Goal: Information Seeking & Learning: Learn about a topic

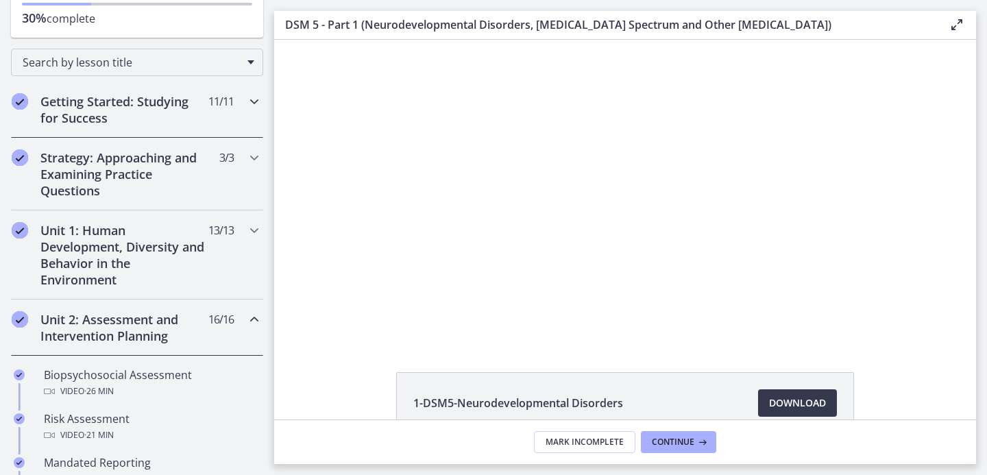
scroll to position [186, 0]
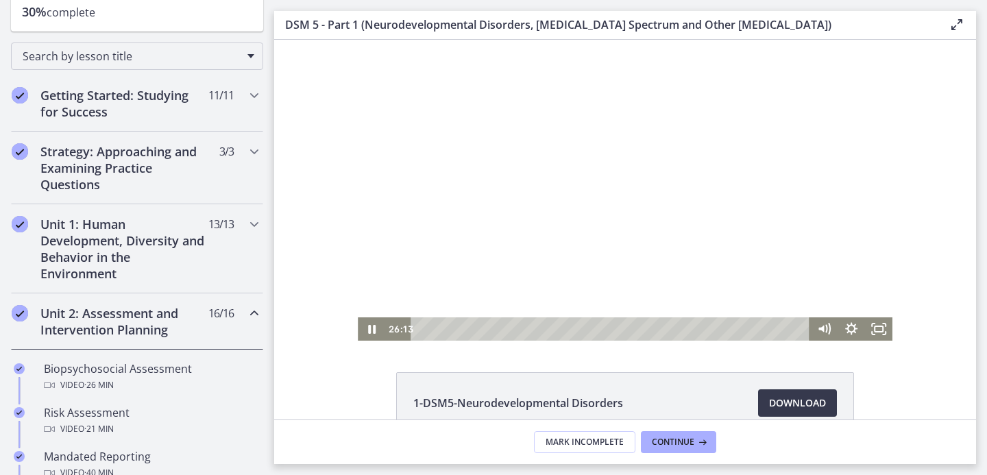
click at [560, 168] on div at bounding box center [625, 190] width 535 height 301
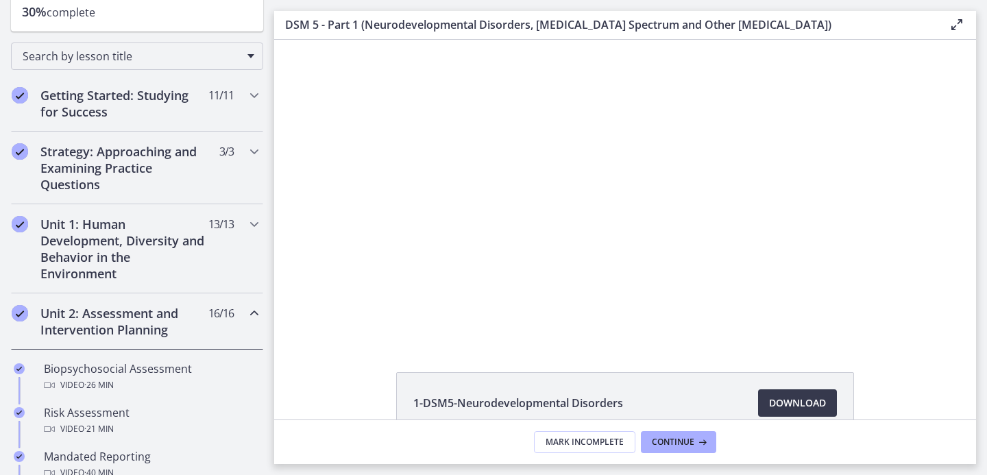
click at [63, 333] on h2 "Unit 2: Assessment and Intervention Planning" at bounding box center [123, 321] width 167 height 33
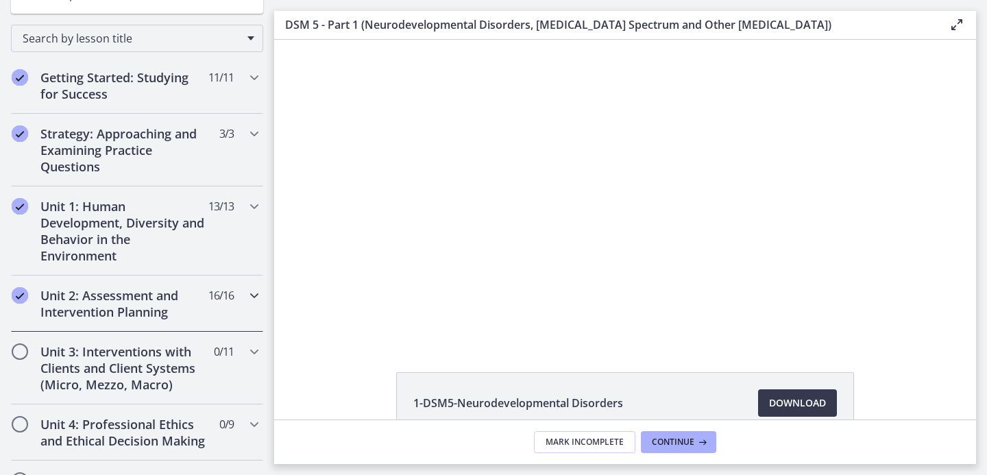
scroll to position [221, 0]
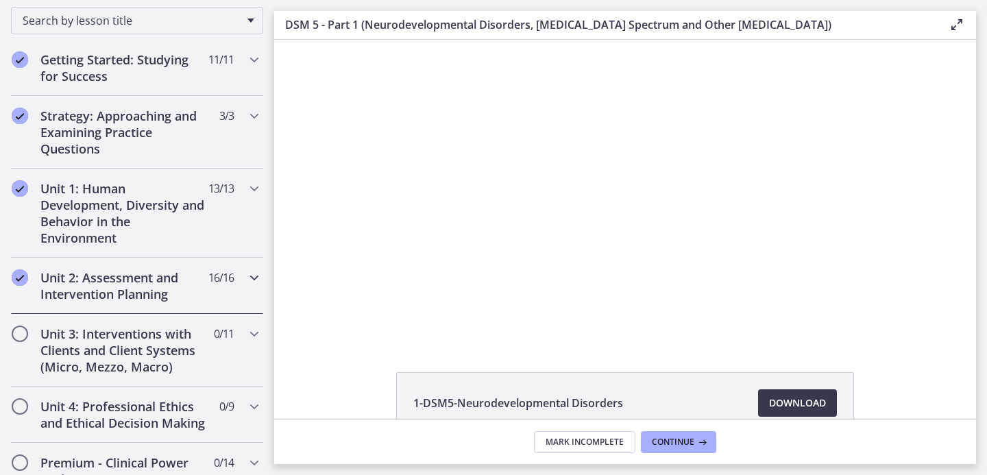
click at [91, 284] on h2 "Unit 2: Assessment and Intervention Planning" at bounding box center [123, 285] width 167 height 33
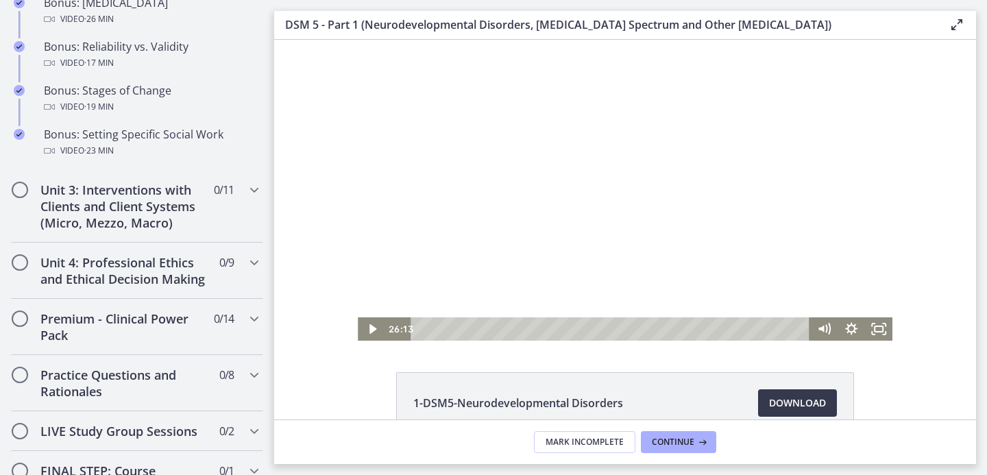
scroll to position [1246, 0]
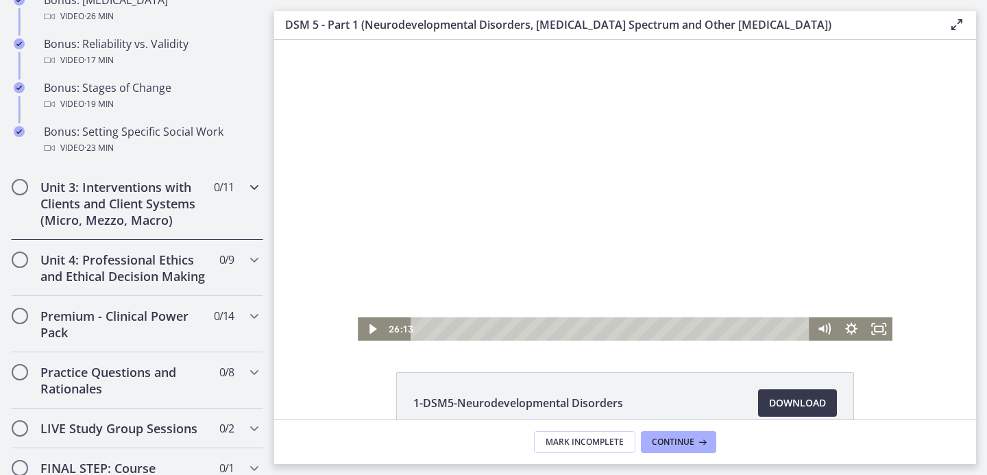
click at [168, 225] on h2 "Unit 3: Interventions with Clients and Client Systems (Micro, Mezzo, Macro)" at bounding box center [123, 203] width 167 height 49
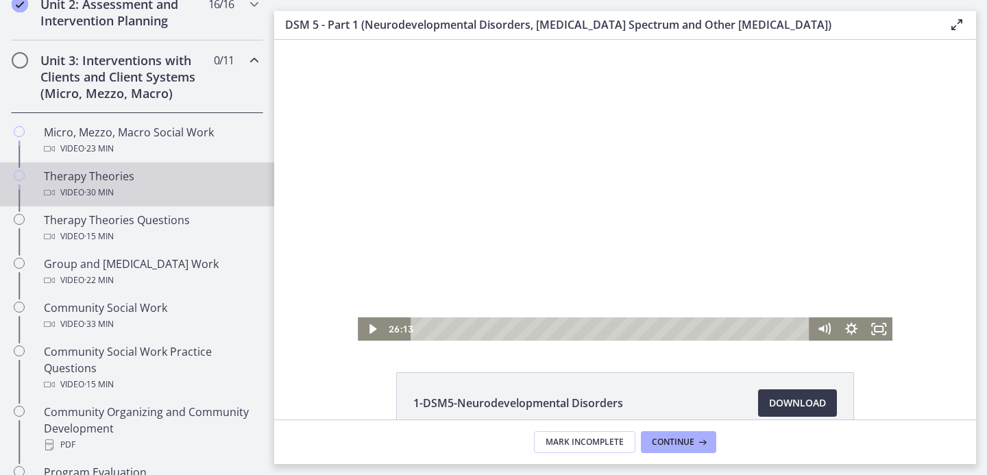
scroll to position [494, 0]
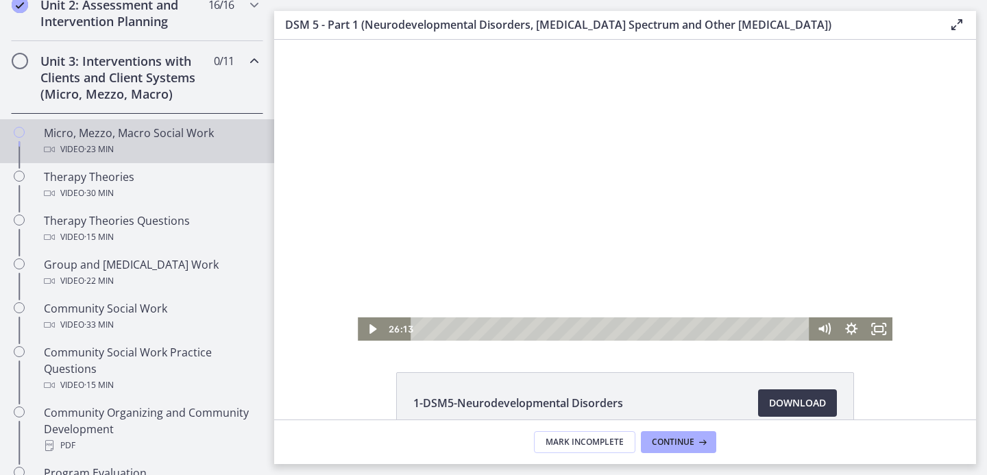
click at [114, 150] on span "· 23 min" at bounding box center [98, 149] width 29 height 16
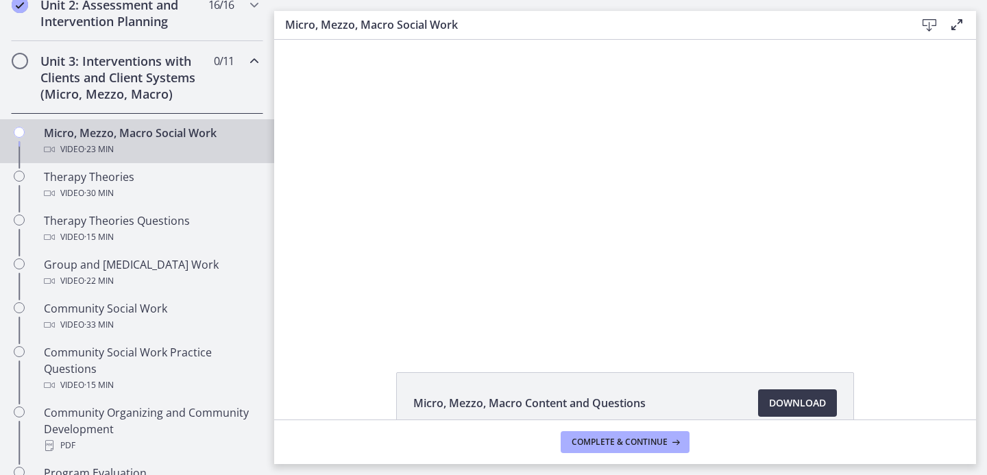
click at [791, 387] on li "Micro, Mezzo, Macro Content and Questions Download Opens in a new window" at bounding box center [625, 403] width 458 height 62
click at [791, 410] on span "Download Opens in a new window" at bounding box center [797, 403] width 57 height 16
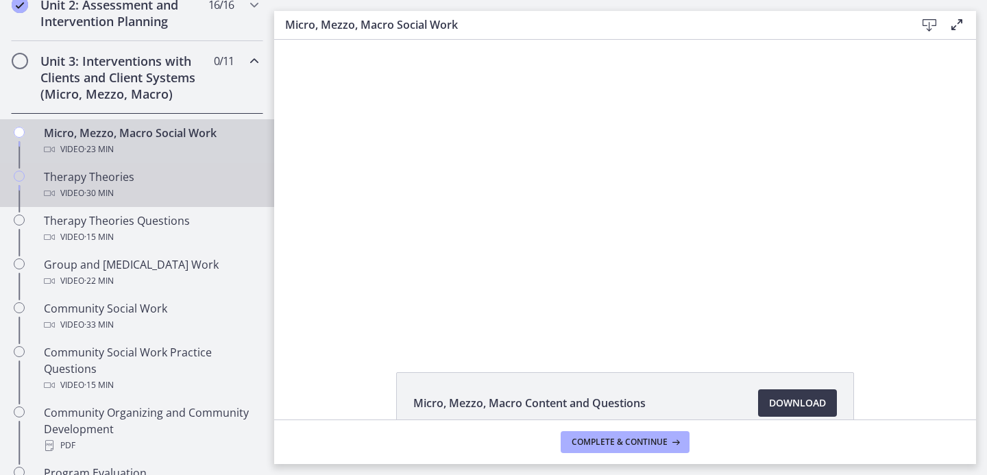
click at [119, 181] on div "Therapy Theories Video · 30 min" at bounding box center [151, 185] width 214 height 33
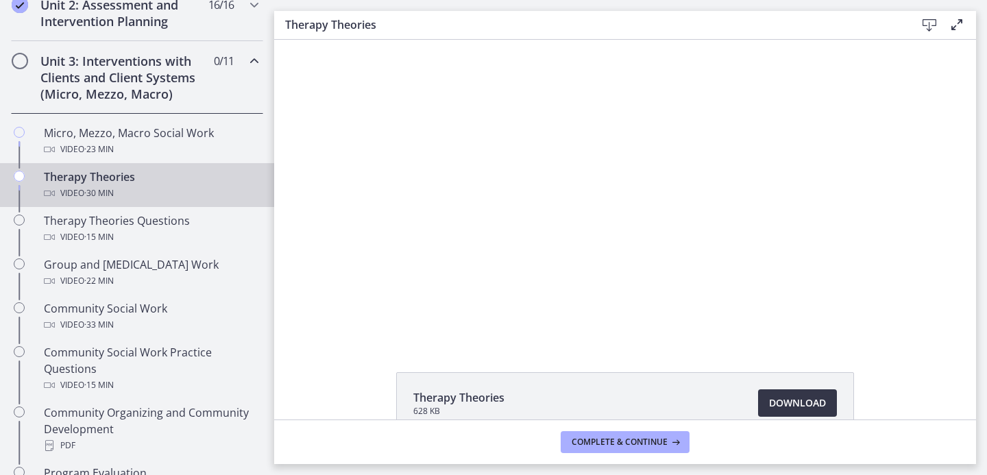
click at [800, 394] on link "Download Opens in a new window" at bounding box center [797, 402] width 79 height 27
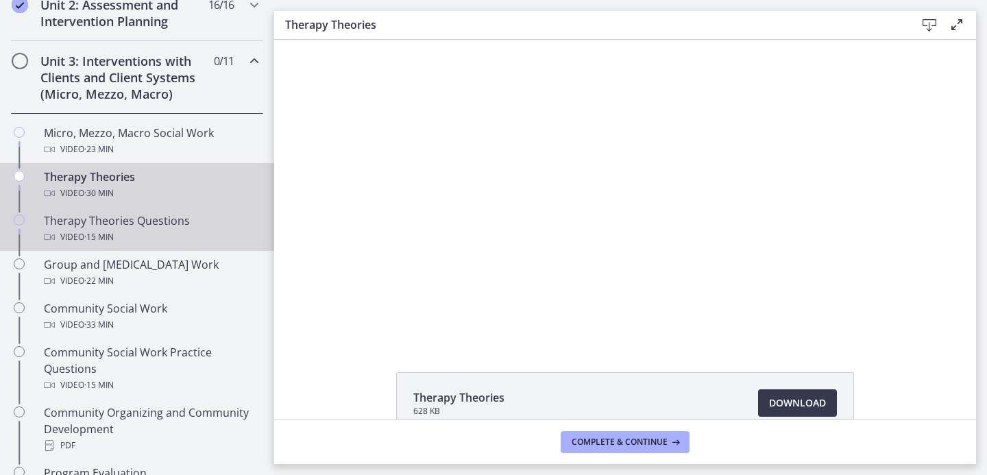
click at [101, 221] on div "Therapy Theories Questions Video · 15 min" at bounding box center [151, 229] width 214 height 33
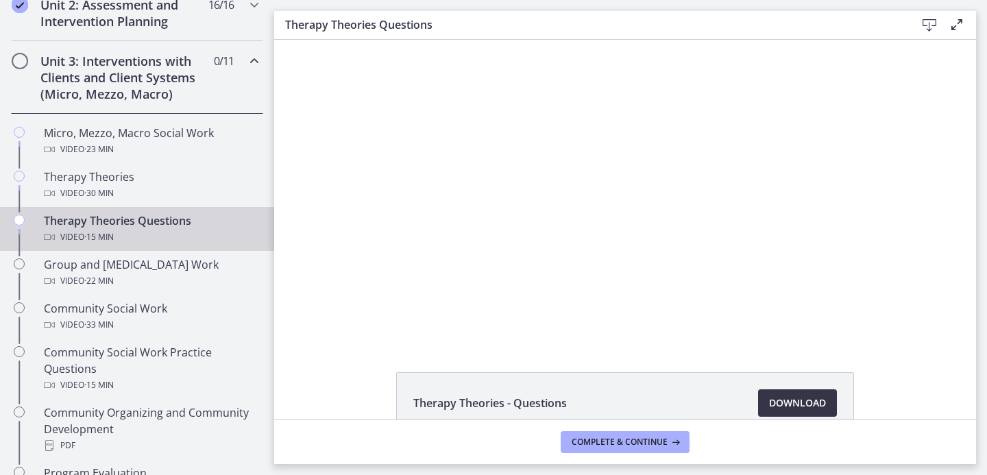
click at [785, 400] on span "Download Opens in a new window" at bounding box center [797, 403] width 57 height 16
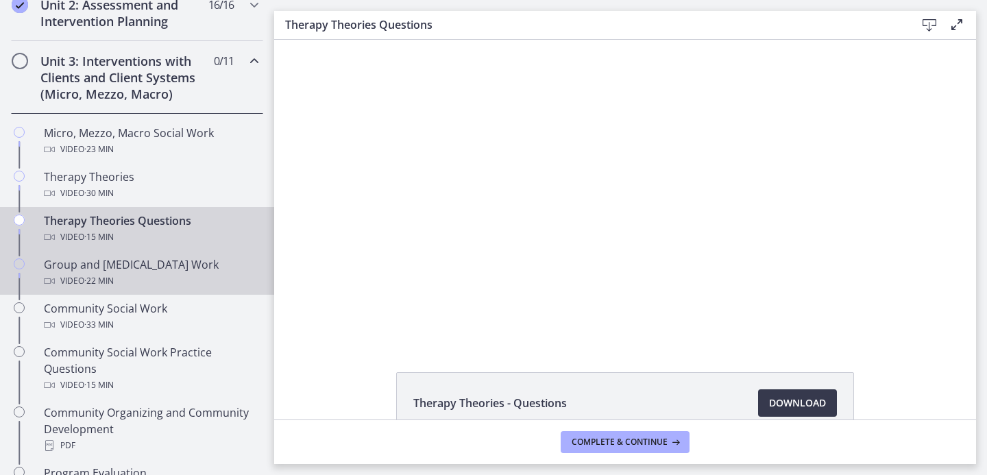
click at [112, 272] on div "Group and [MEDICAL_DATA] Work Video · 22 min" at bounding box center [151, 272] width 214 height 33
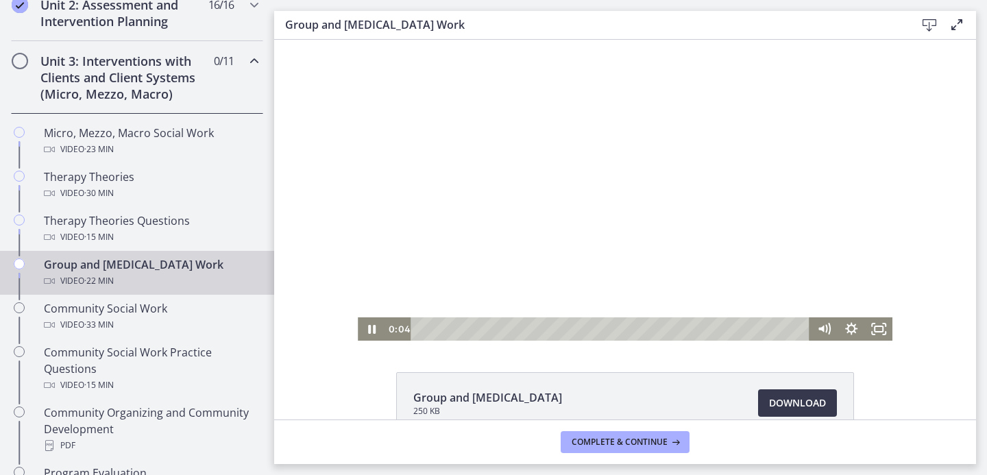
click at [448, 282] on div at bounding box center [625, 190] width 535 height 301
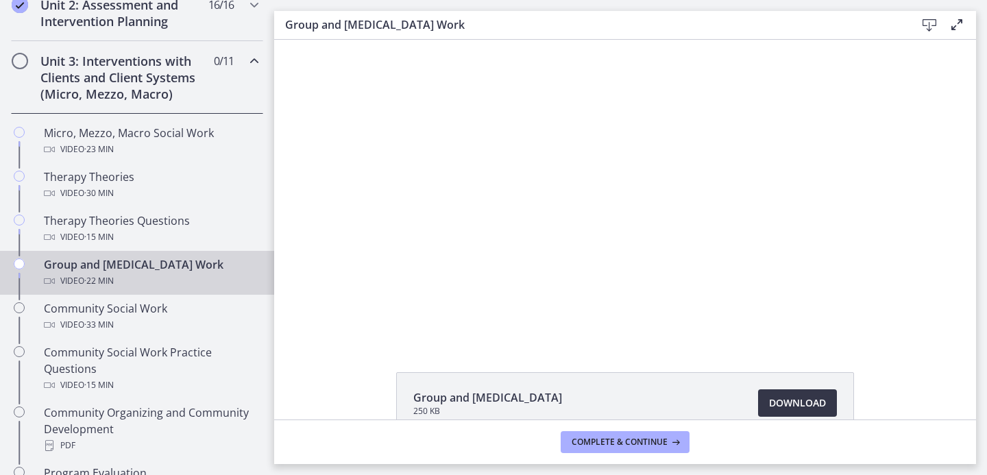
click at [780, 394] on link "Download Opens in a new window" at bounding box center [797, 402] width 79 height 27
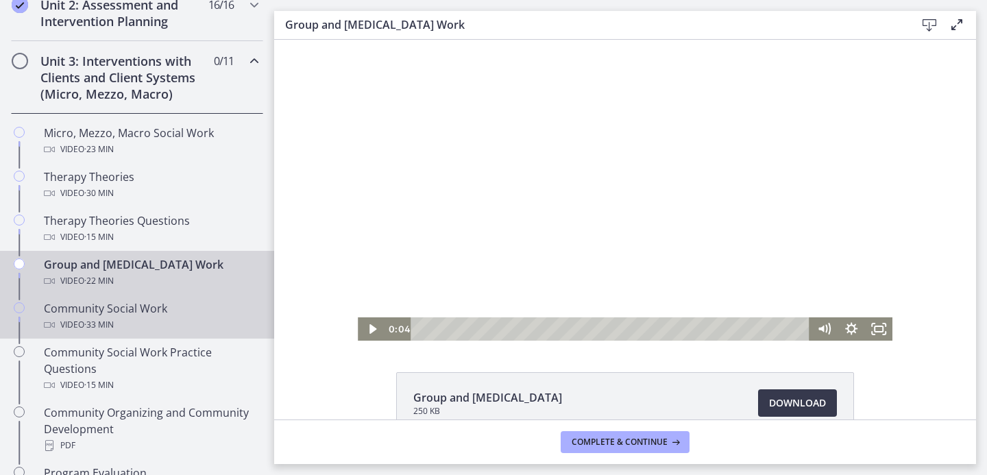
click at [126, 308] on div "Community Social Work Video · 33 min" at bounding box center [151, 316] width 214 height 33
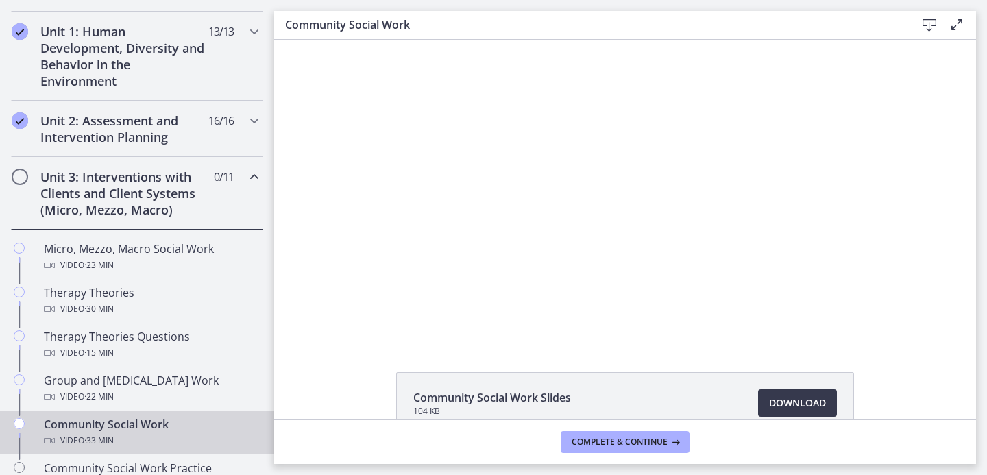
scroll to position [250, 0]
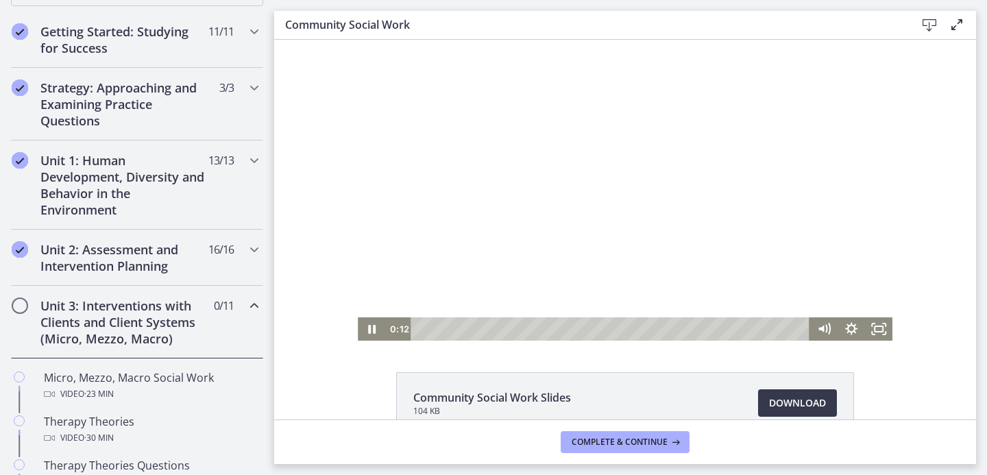
click at [673, 207] on div at bounding box center [625, 190] width 535 height 301
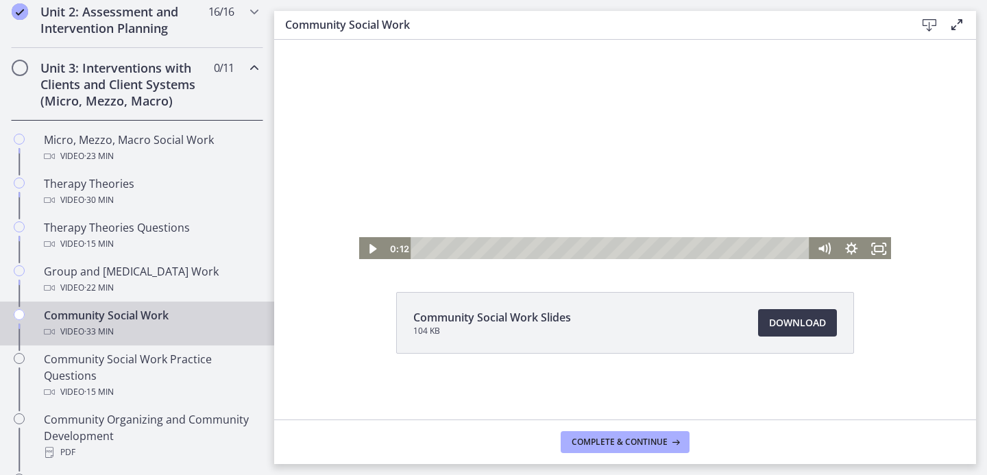
scroll to position [490, 0]
click at [175, 70] on h2 "Unit 3: Interventions with Clients and Client Systems (Micro, Mezzo, Macro)" at bounding box center [123, 82] width 167 height 49
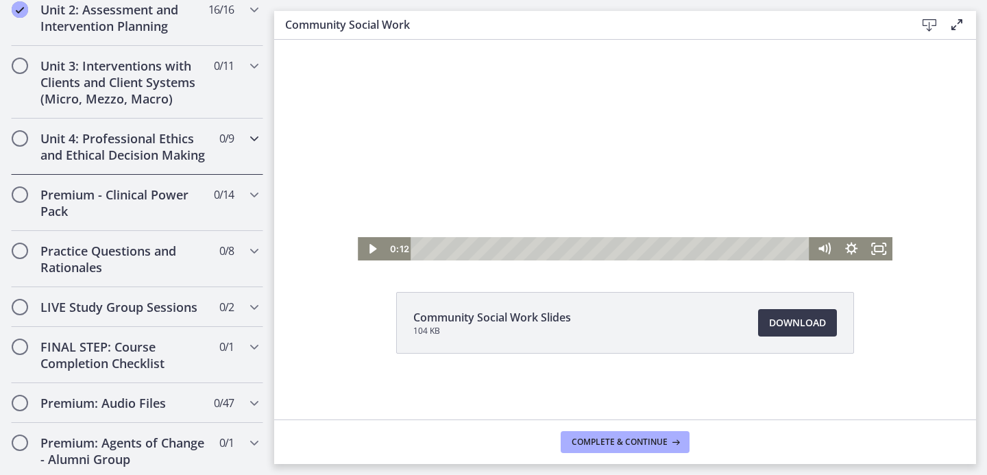
click at [139, 151] on h2 "Unit 4: Professional Ethics and Ethical Decision Making" at bounding box center [123, 146] width 167 height 33
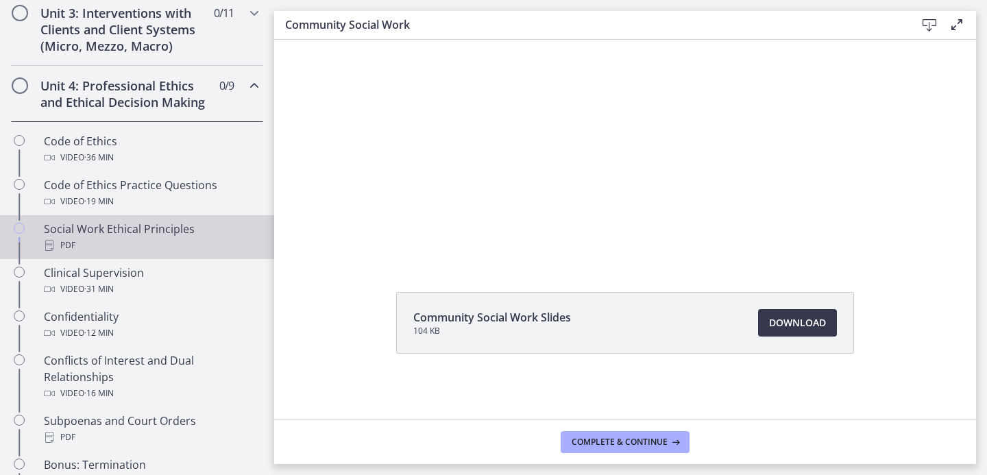
scroll to position [535, 0]
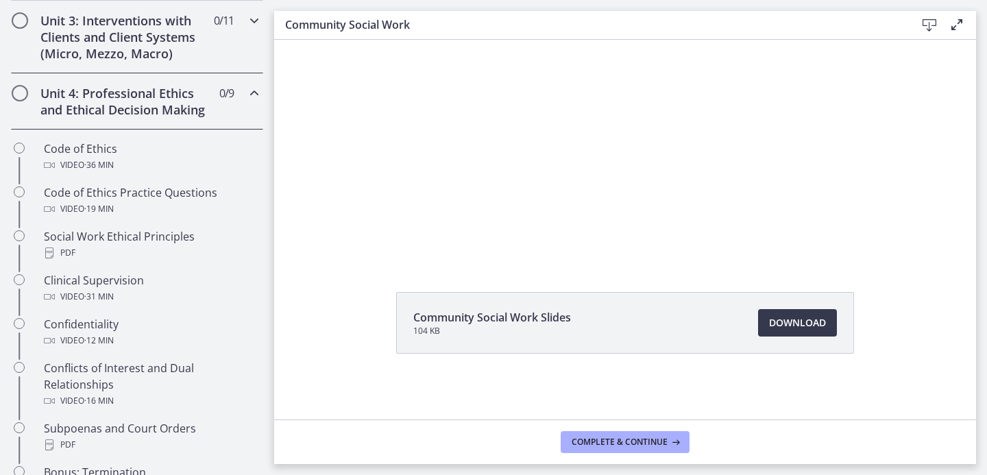
click at [125, 42] on h2 "Unit 3: Interventions with Clients and Client Systems (Micro, Mezzo, Macro)" at bounding box center [123, 36] width 167 height 49
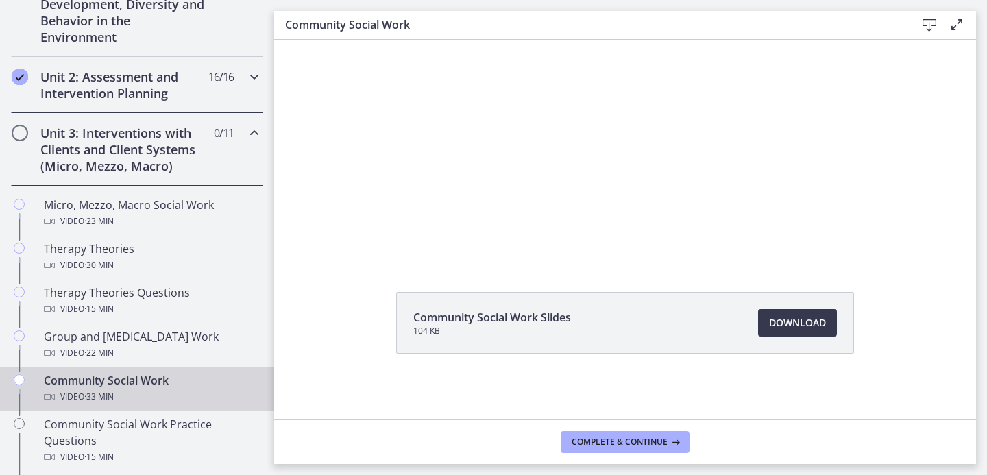
click at [104, 75] on h2 "Unit 2: Assessment and Intervention Planning" at bounding box center [123, 85] width 167 height 33
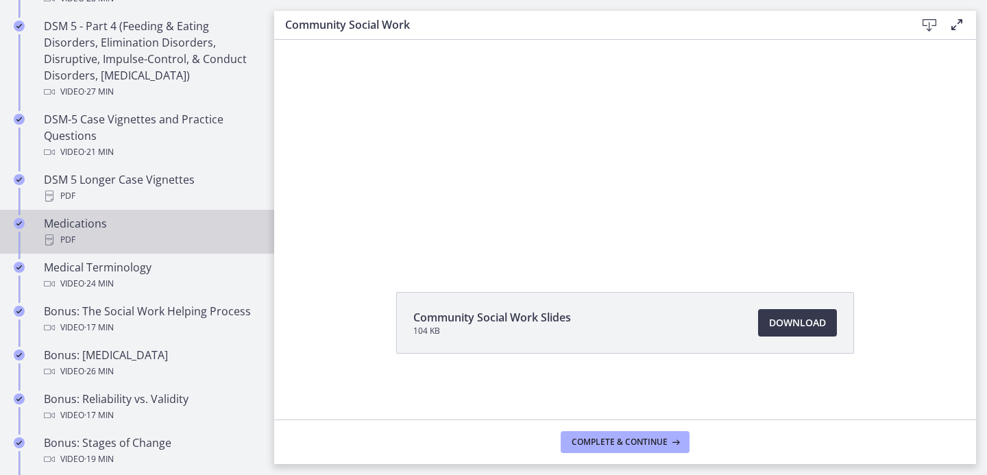
scroll to position [893, 0]
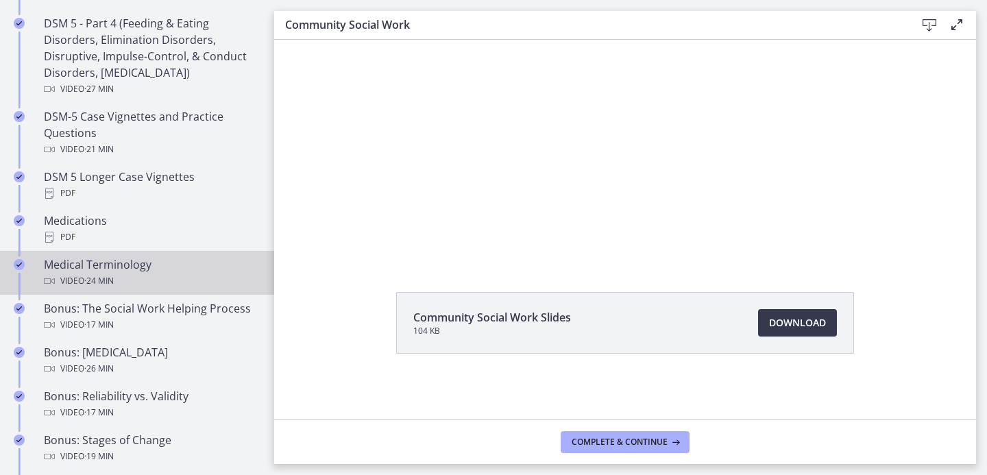
click at [69, 276] on div "Video · 24 min" at bounding box center [151, 281] width 214 height 16
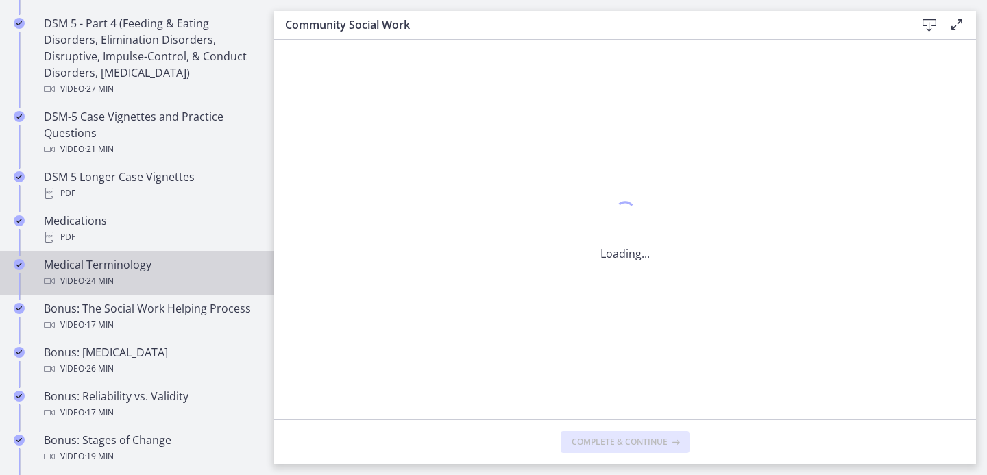
scroll to position [0, 0]
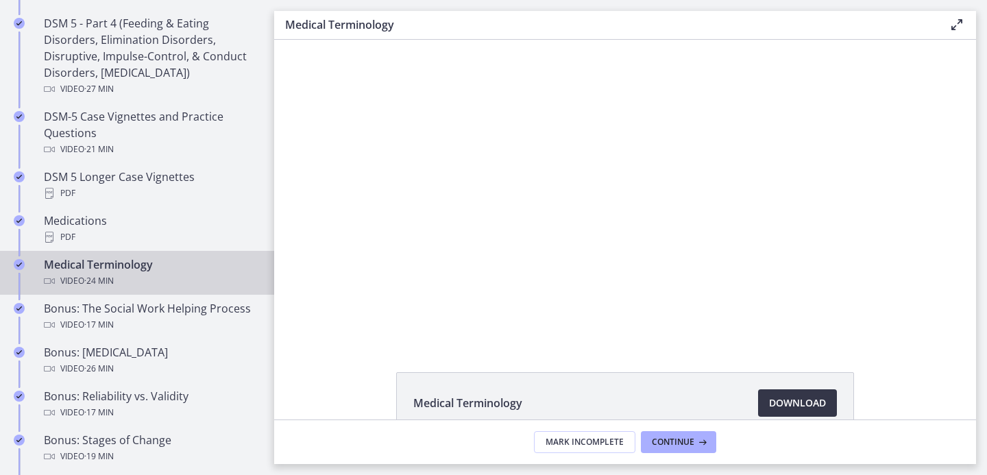
click at [782, 409] on span "Download Opens in a new window" at bounding box center [797, 403] width 57 height 16
click at [145, 254] on link "Medical Terminology Video · 24 min" at bounding box center [137, 273] width 274 height 44
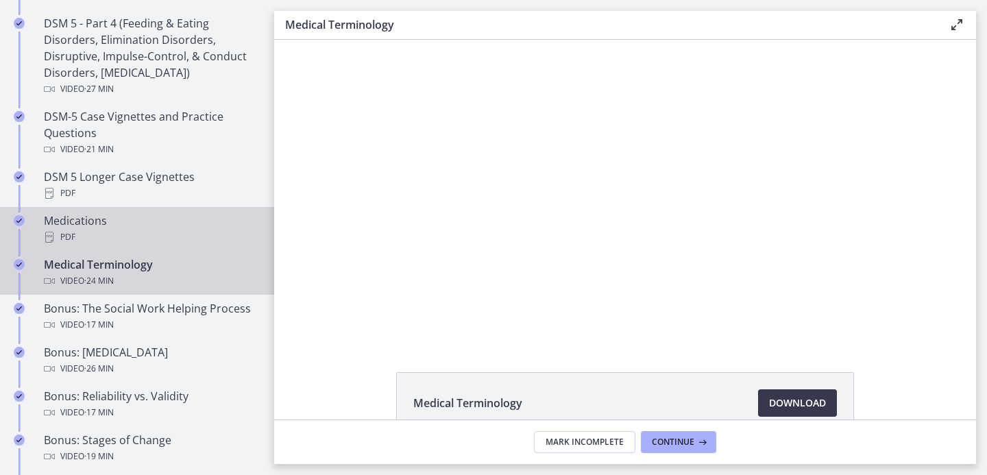
click at [144, 227] on div "Medications PDF" at bounding box center [151, 229] width 214 height 33
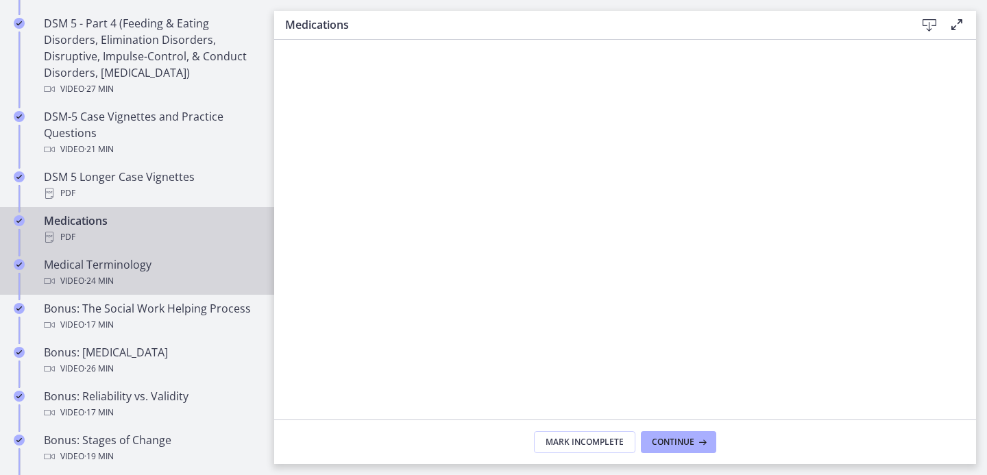
click at [139, 269] on div "Medical Terminology Video · 24 min" at bounding box center [151, 272] width 214 height 33
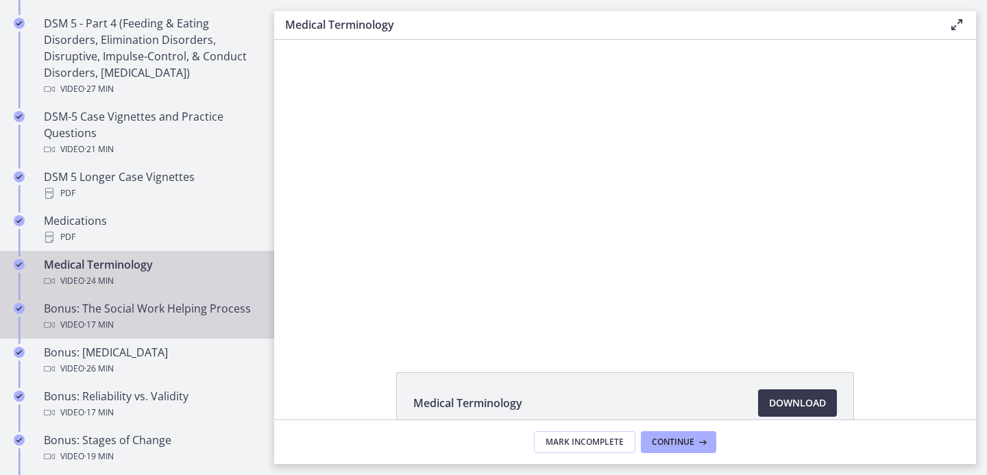
click at [134, 314] on div "Bonus: The Social Work Helping Process Video · 17 min" at bounding box center [151, 316] width 214 height 33
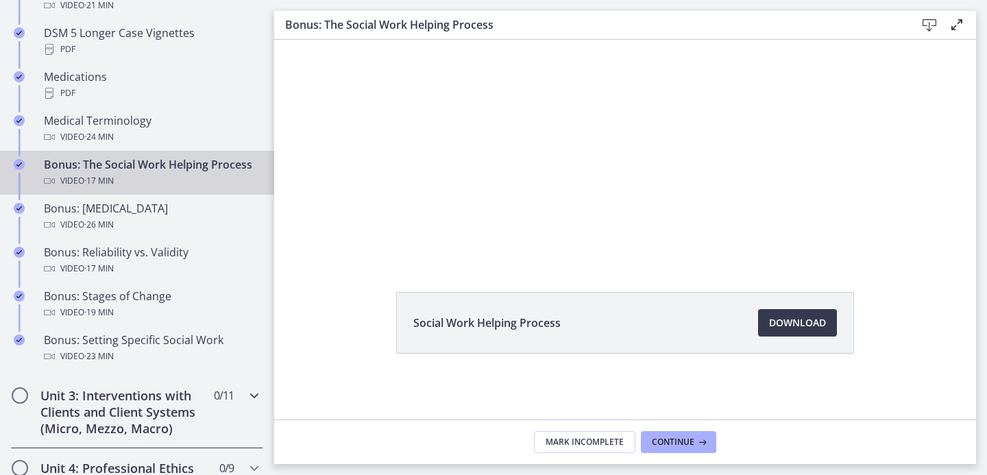
scroll to position [1111, 0]
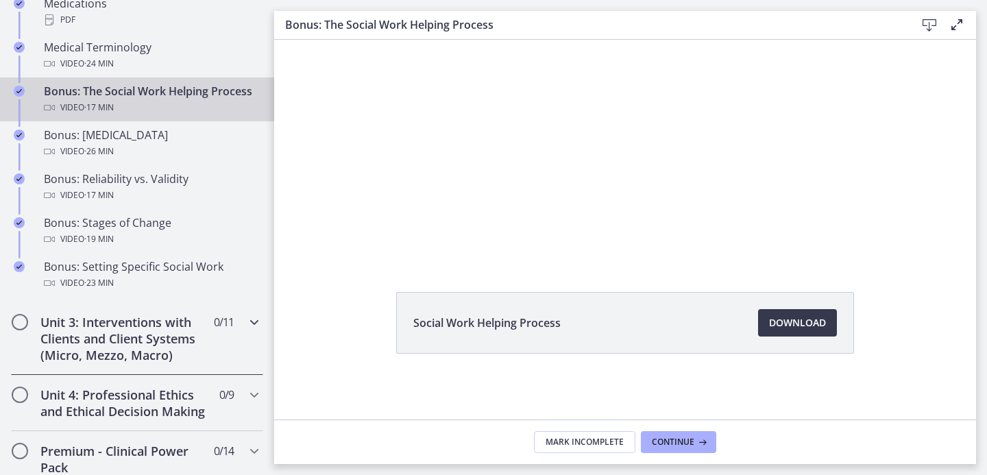
click at [81, 337] on h2 "Unit 3: Interventions with Clients and Client Systems (Micro, Mezzo, Macro)" at bounding box center [123, 338] width 167 height 49
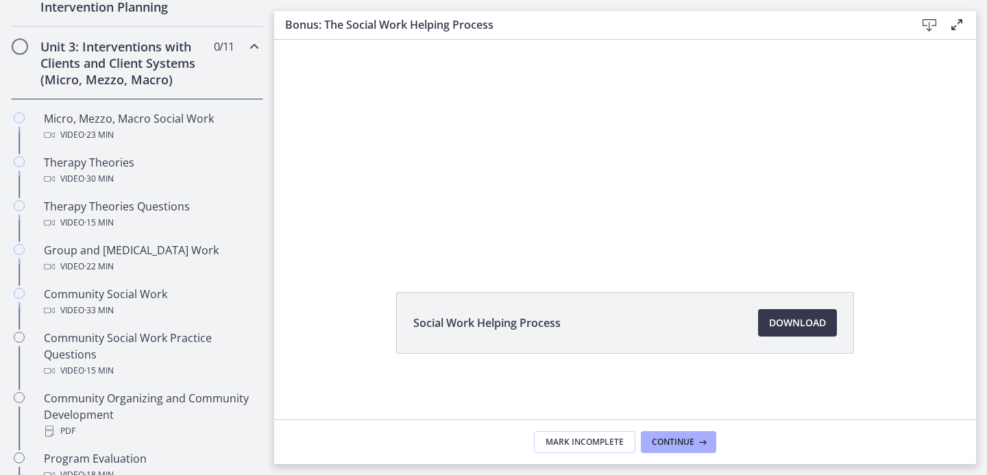
scroll to position [510, 0]
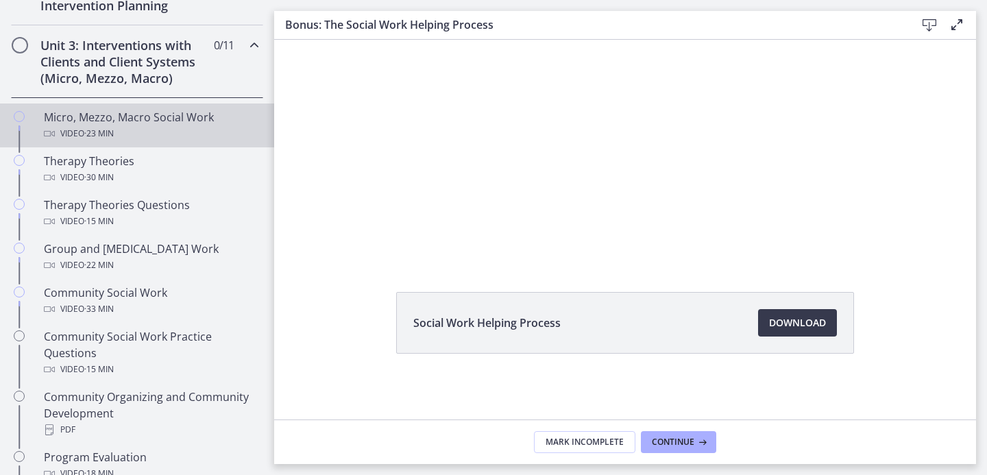
click at [103, 137] on span "· 23 min" at bounding box center [98, 133] width 29 height 16
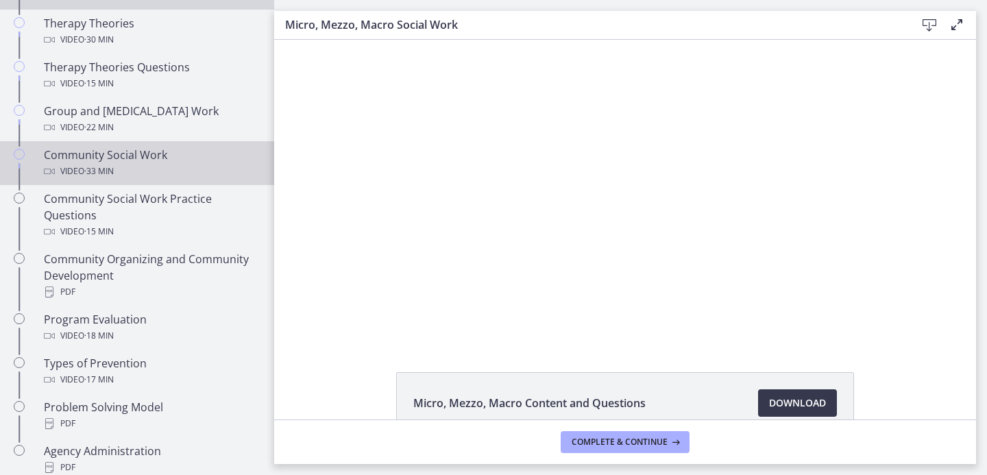
scroll to position [652, 0]
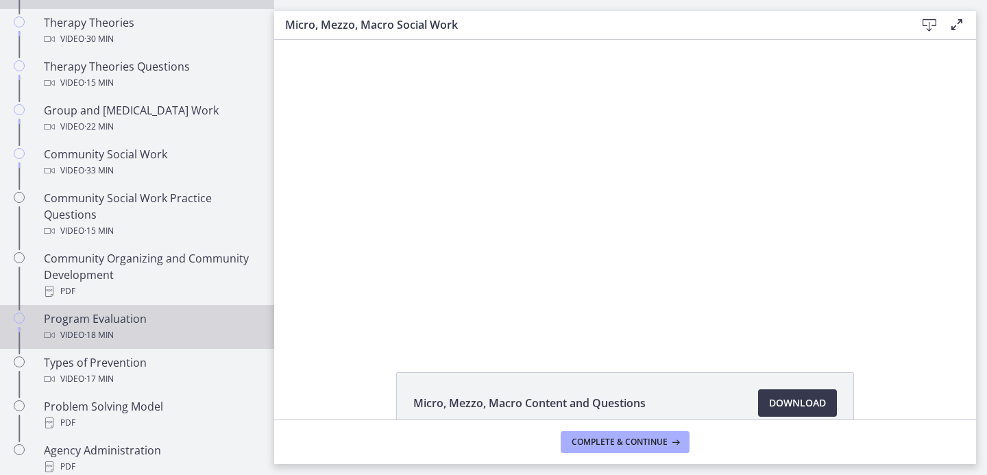
scroll to position [317, 0]
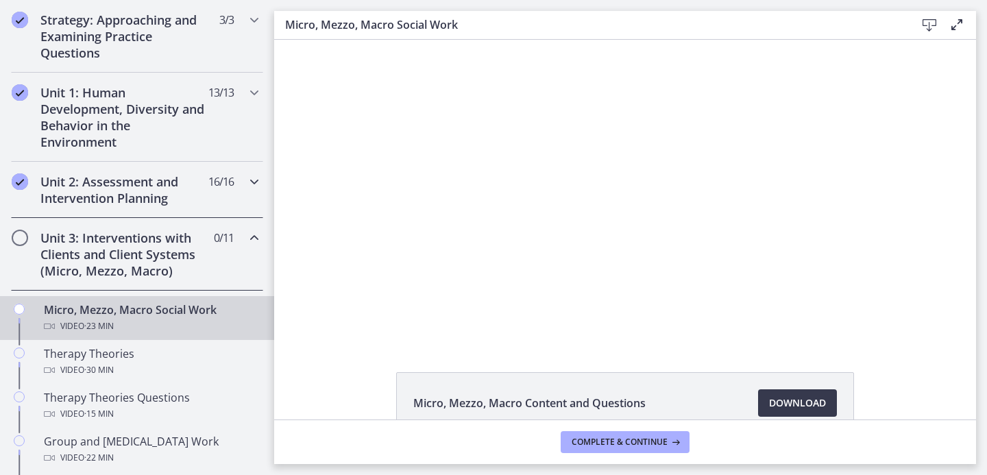
click at [100, 208] on div "Unit 2: Assessment and Intervention Planning 16 / 16 Completed" at bounding box center [137, 190] width 252 height 56
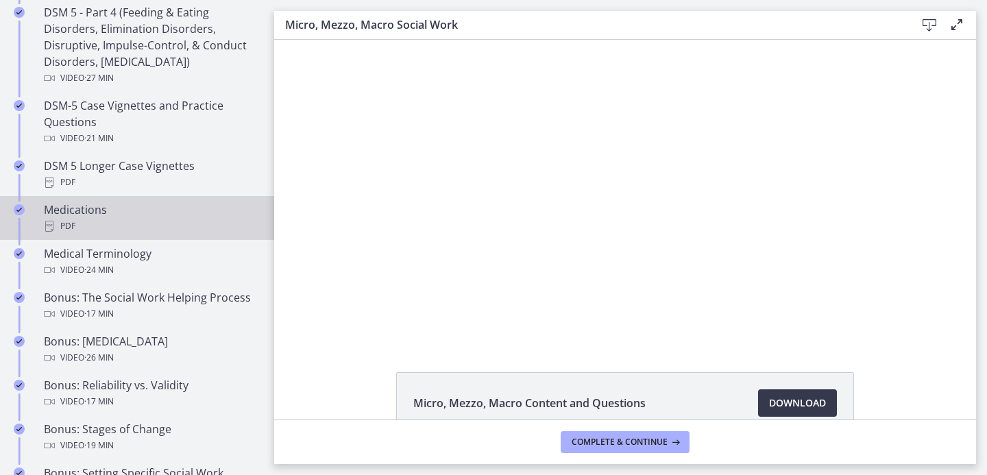
scroll to position [1212, 0]
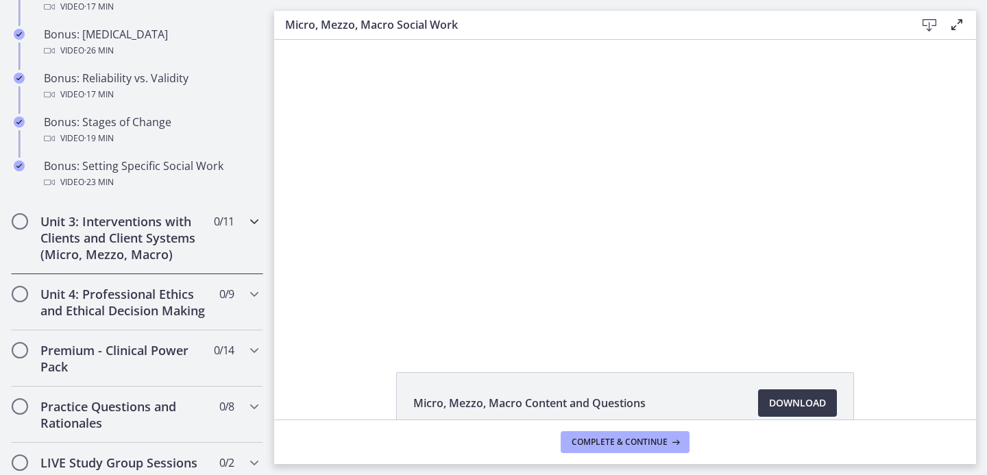
click at [89, 254] on h2 "Unit 3: Interventions with Clients and Client Systems (Micro, Mezzo, Macro)" at bounding box center [123, 237] width 167 height 49
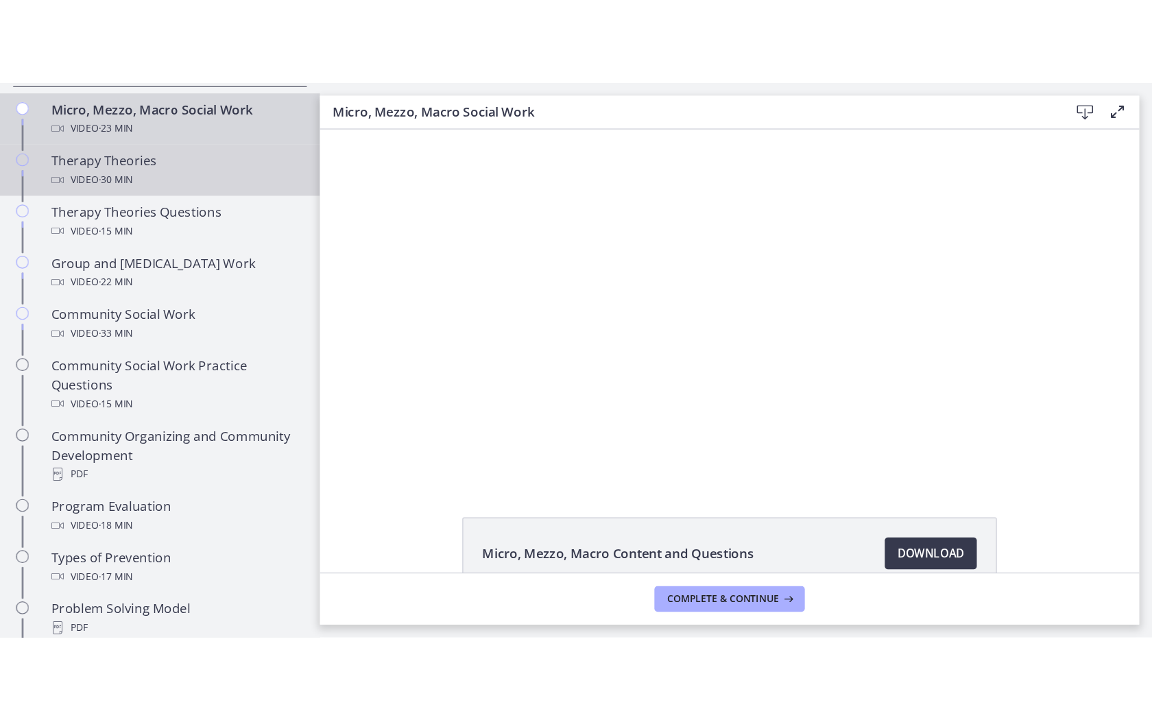
scroll to position [513, 0]
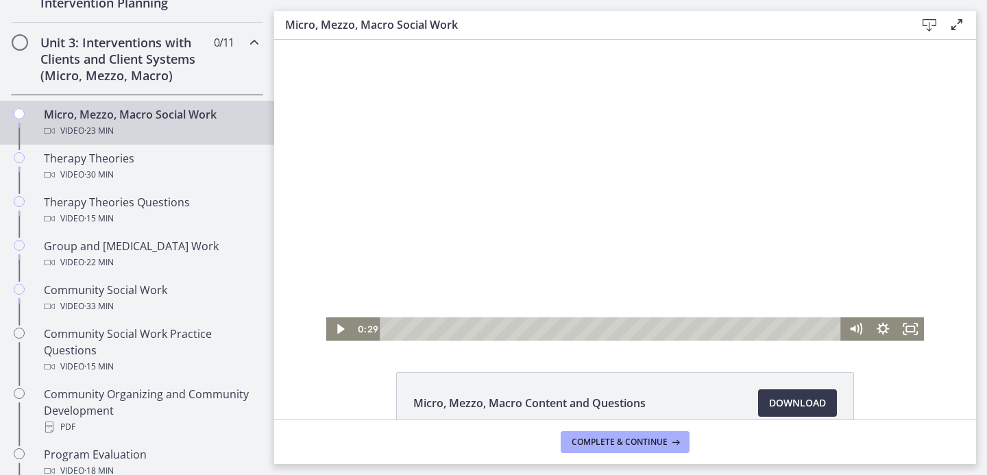
click at [446, 285] on div at bounding box center [625, 190] width 599 height 301
click at [905, 333] on icon "Fullscreen" at bounding box center [910, 328] width 27 height 23
click at [610, 196] on div at bounding box center [625, 190] width 599 height 301
click at [685, 214] on div at bounding box center [625, 190] width 599 height 301
click at [555, 332] on div "8:35" at bounding box center [612, 328] width 445 height 23
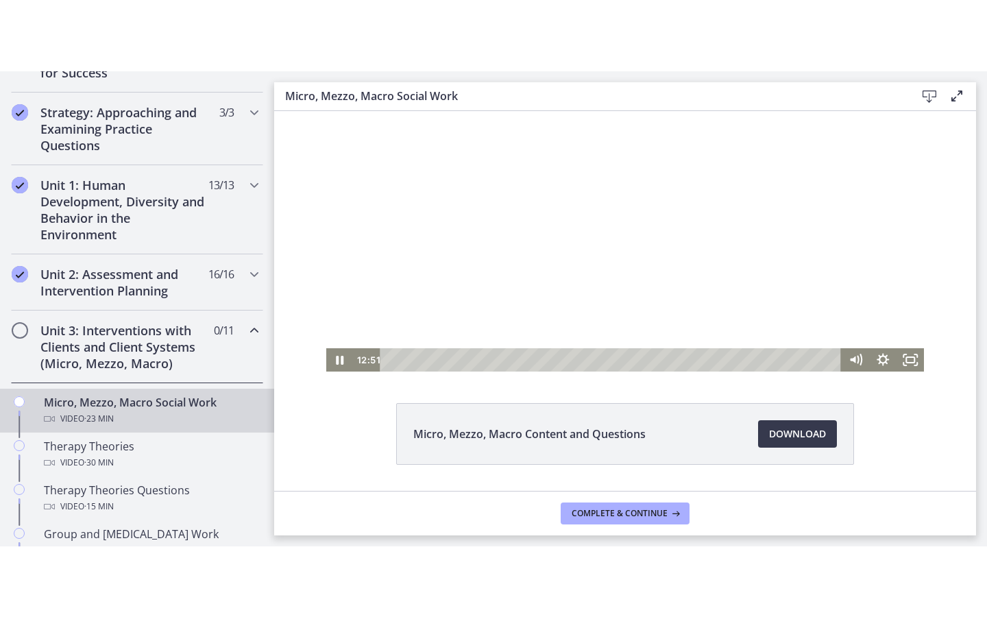
scroll to position [38, 0]
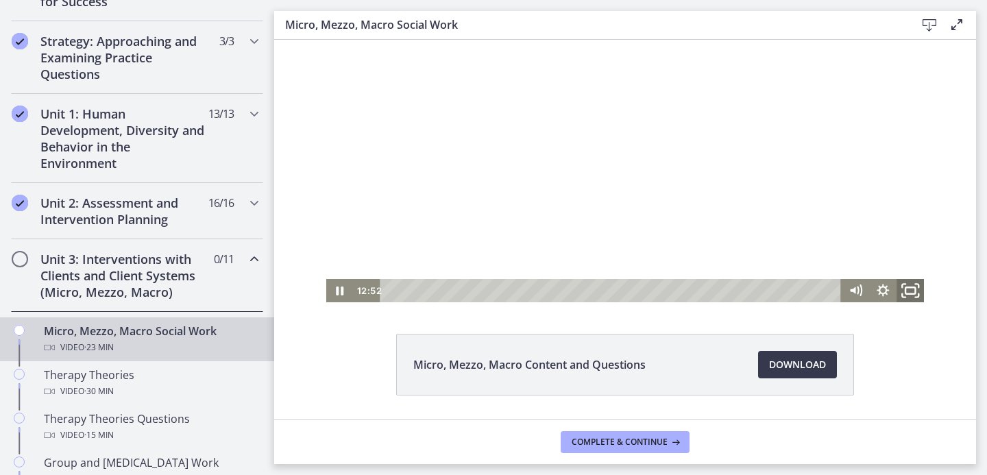
click at [900, 289] on icon "Fullscreen" at bounding box center [910, 291] width 33 height 28
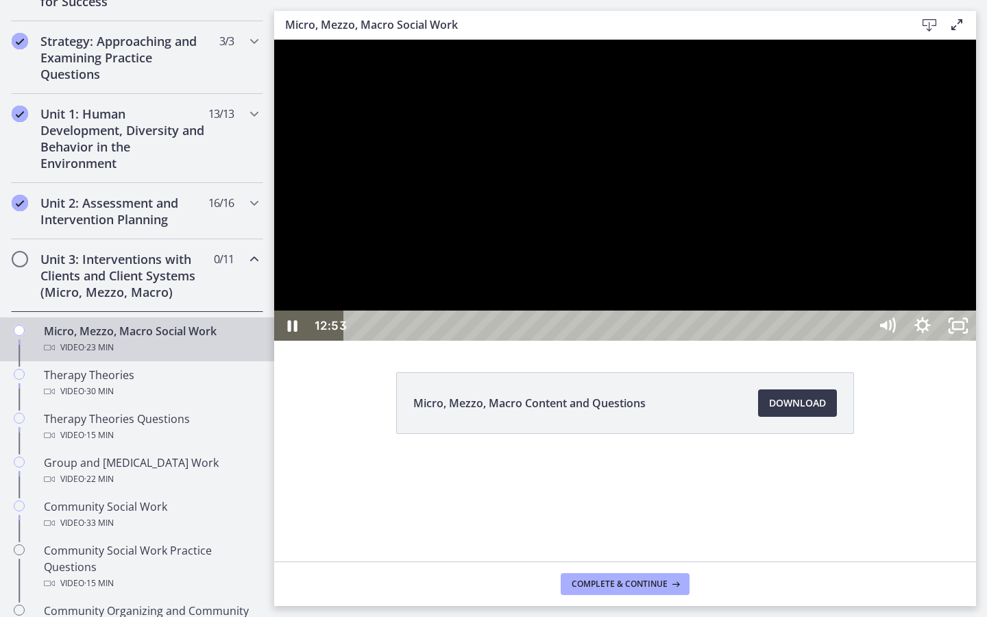
click at [968, 341] on div at bounding box center [625, 190] width 702 height 301
click at [928, 341] on div at bounding box center [625, 190] width 702 height 301
click at [919, 341] on div at bounding box center [625, 190] width 702 height 301
click at [709, 341] on div at bounding box center [625, 190] width 702 height 301
click at [517, 341] on div at bounding box center [625, 190] width 702 height 301
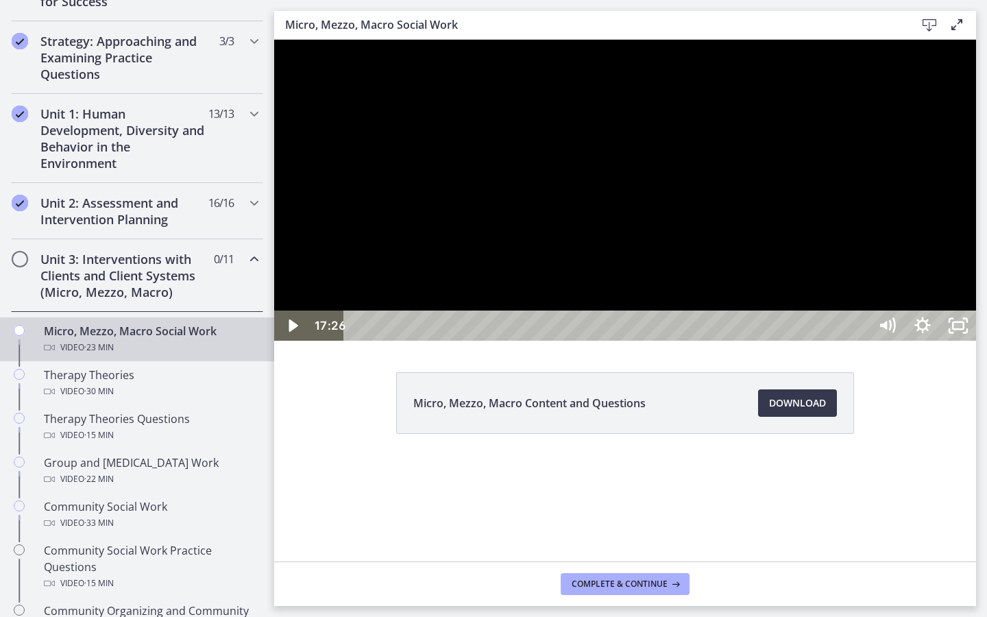
click at [587, 341] on div at bounding box center [625, 190] width 702 height 301
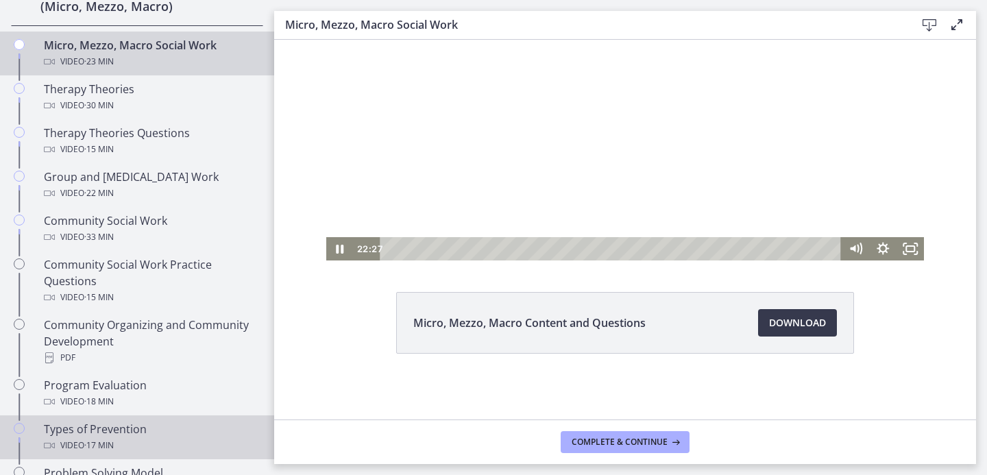
scroll to position [581, 0]
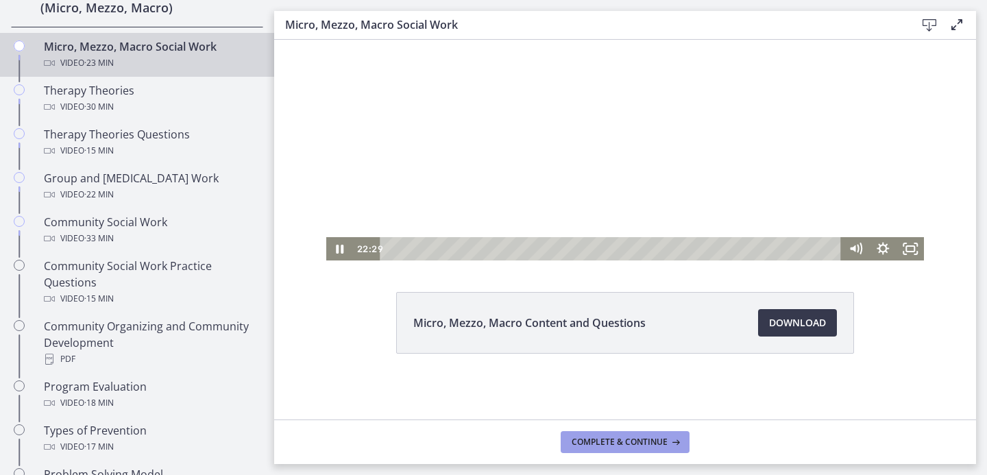
click at [652, 440] on span "Complete & continue" at bounding box center [620, 442] width 96 height 11
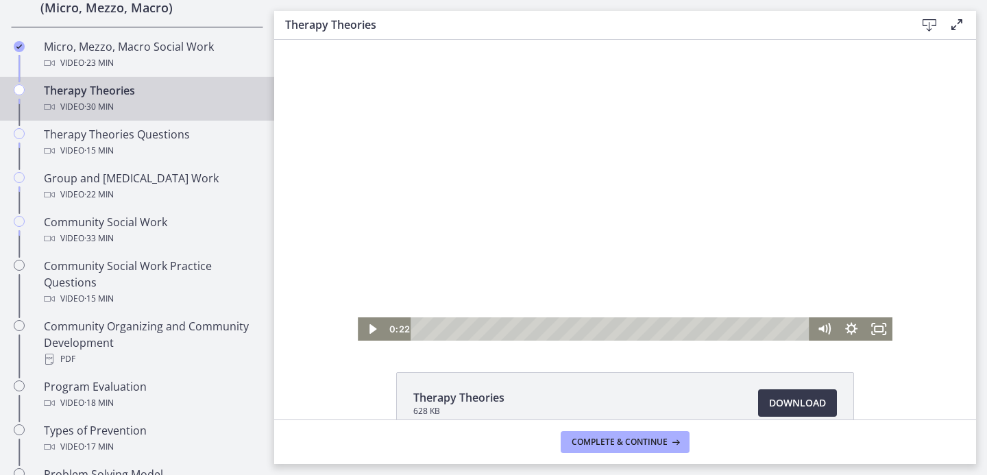
click at [527, 171] on div at bounding box center [625, 190] width 535 height 301
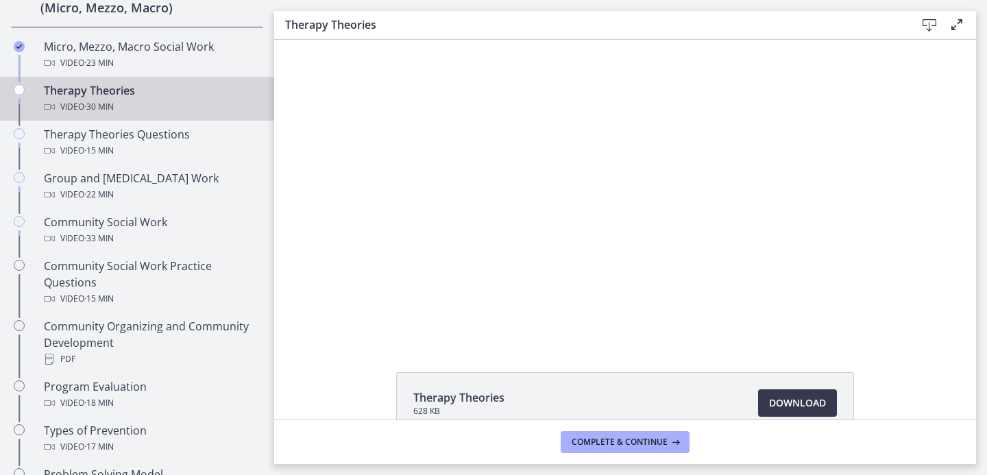
click at [188, 106] on div "Video · 30 min" at bounding box center [151, 107] width 214 height 16
